Goal: Task Accomplishment & Management: Manage account settings

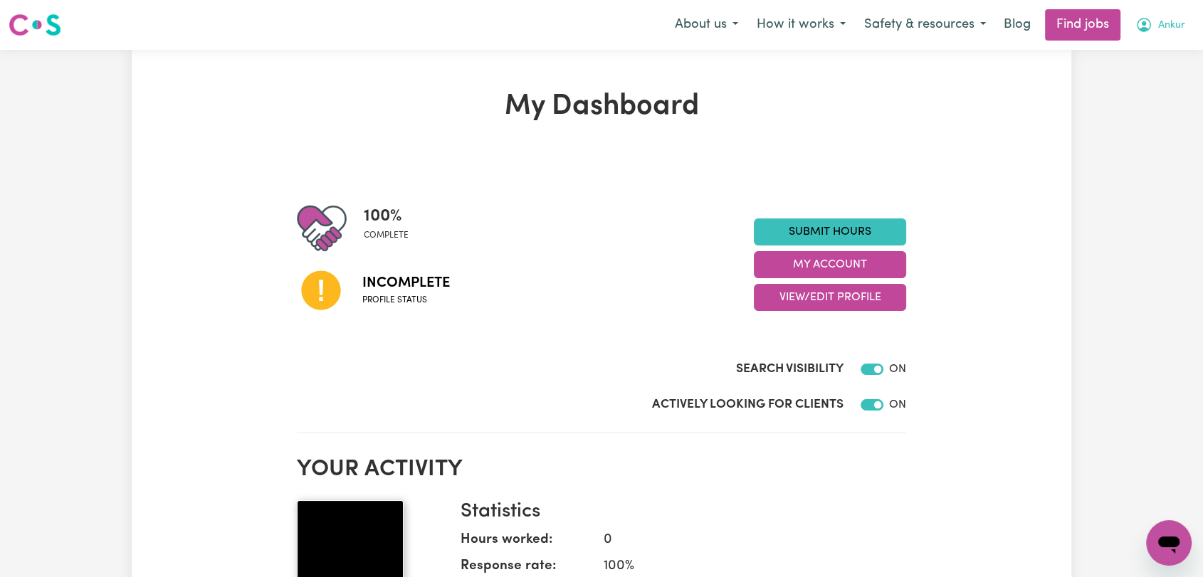
click at [1148, 30] on icon "My Account" at bounding box center [1143, 25] width 14 height 14
click at [1144, 108] on link "Logout" at bounding box center [1137, 108] width 112 height 27
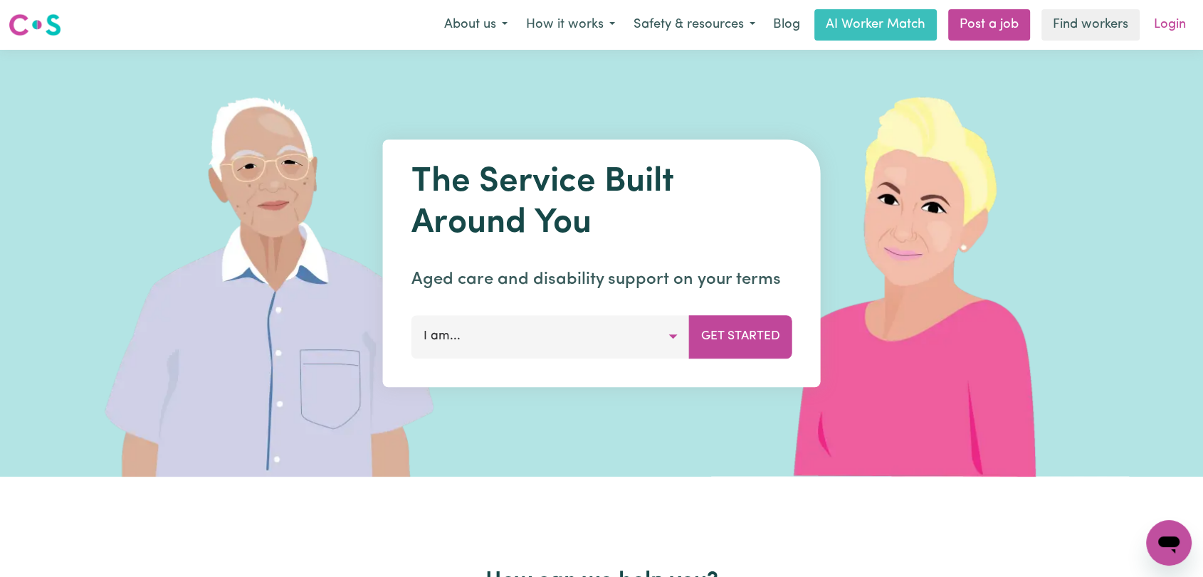
click at [1185, 24] on link "Login" at bounding box center [1169, 24] width 49 height 31
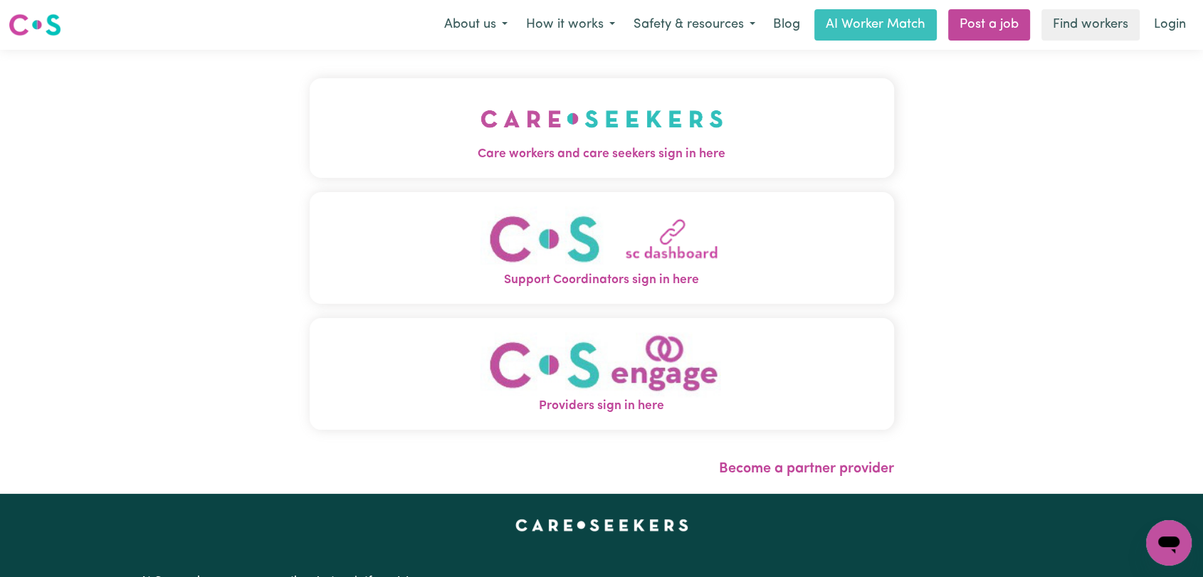
click at [635, 160] on span "Care workers and care seekers sign in here" at bounding box center [602, 154] width 584 height 19
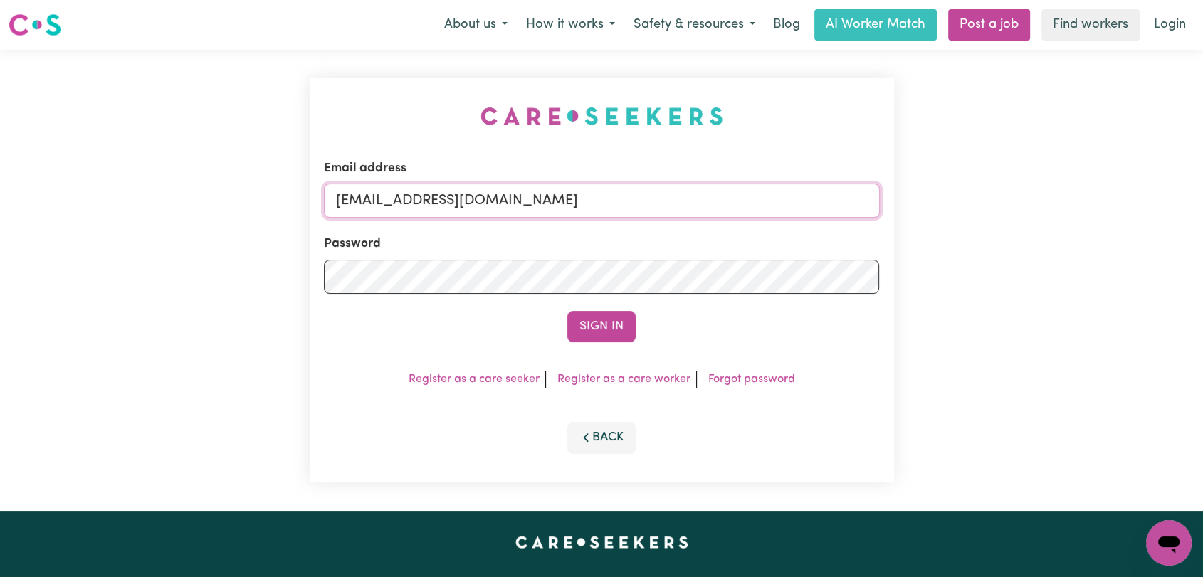
click at [667, 209] on input "[EMAIL_ADDRESS][DOMAIN_NAME]" at bounding box center [602, 201] width 556 height 34
drag, startPoint x: 410, startPoint y: 195, endPoint x: 620, endPoint y: 214, distance: 211.5
click at [620, 214] on input "Superuser~[EMAIL_ADDRESS][DOMAIN_NAME]" at bounding box center [602, 201] width 556 height 34
type input "[EMAIL_ADDRESS][DOMAIN_NAME]"
click at [591, 324] on button "Sign In" at bounding box center [601, 326] width 68 height 31
